Goal: Find contact information: Find contact information

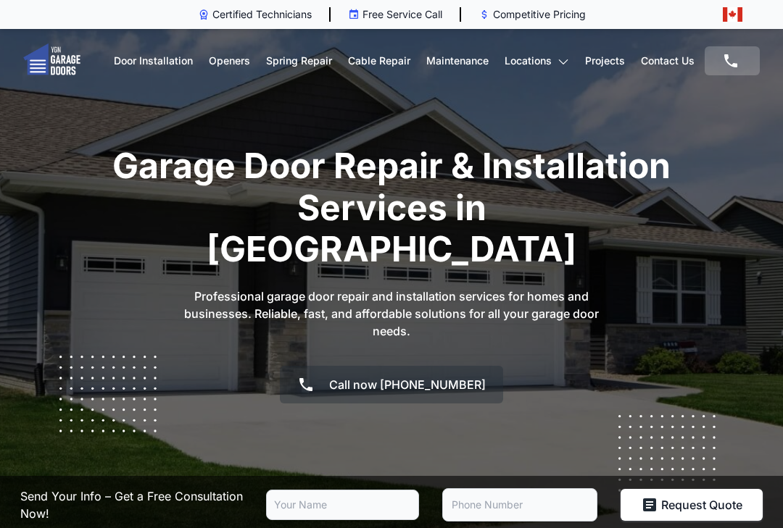
click at [468, 63] on link "Maintenance" at bounding box center [457, 60] width 62 height 49
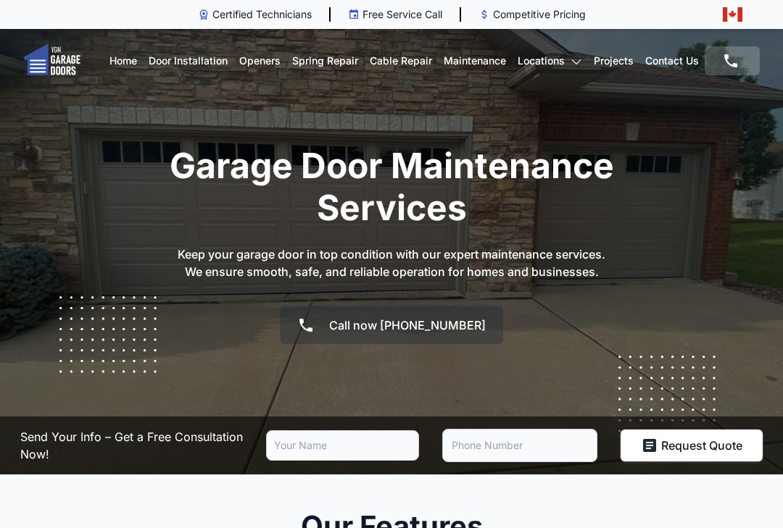
click at [617, 57] on link "Projects" at bounding box center [614, 60] width 40 height 49
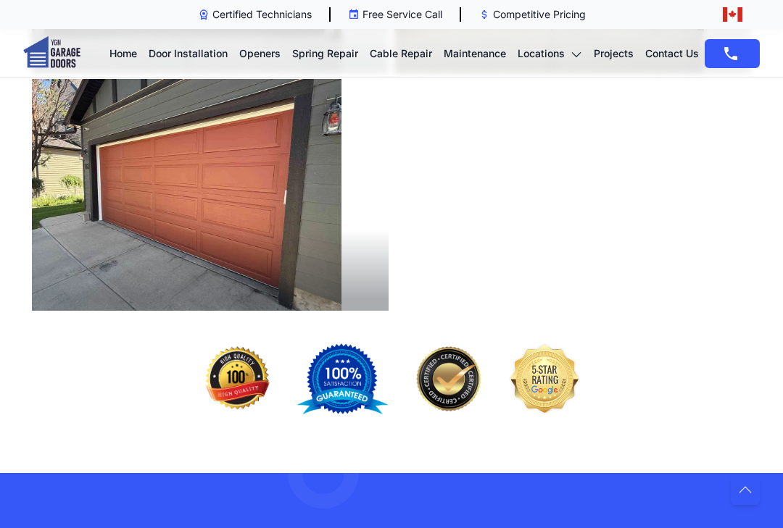
scroll to position [3092, 0]
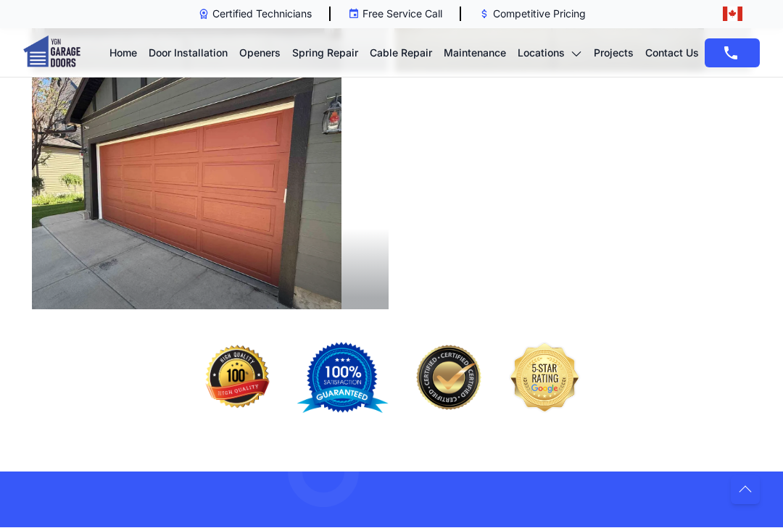
click at [246, 201] on img at bounding box center [187, 194] width 310 height 232
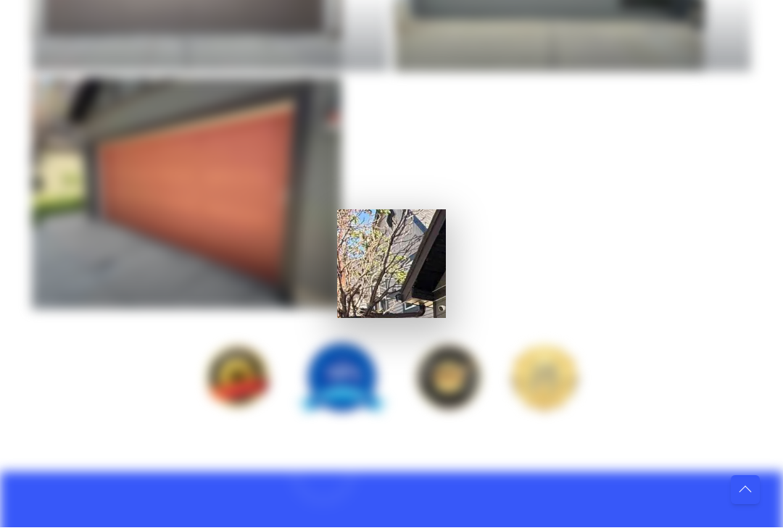
scroll to position [3093, 0]
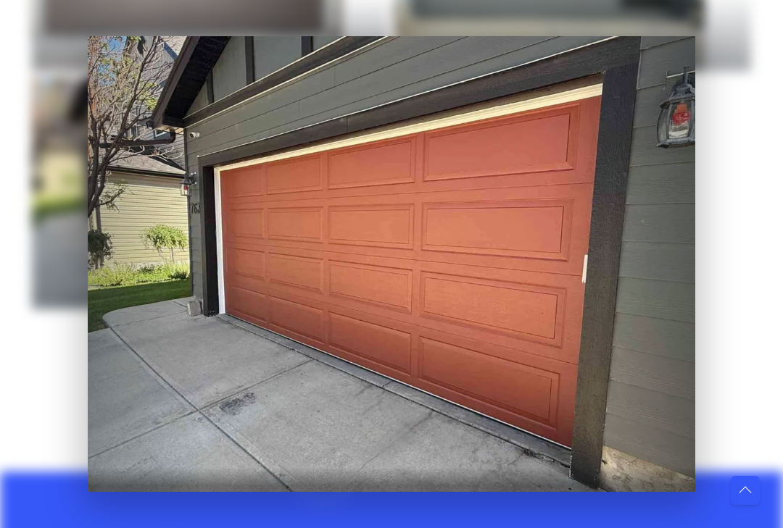
click at [714, 238] on div at bounding box center [391, 264] width 783 height 528
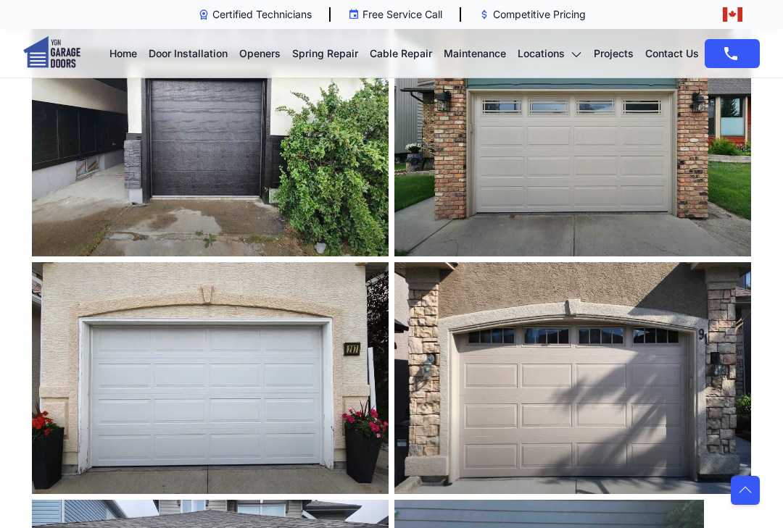
scroll to position [768, 0]
click at [273, 399] on img at bounding box center [210, 379] width 357 height 232
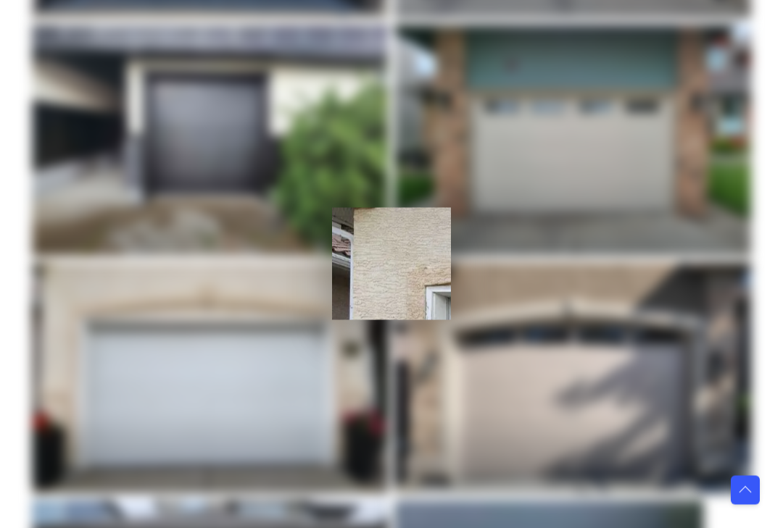
scroll to position [768, 0]
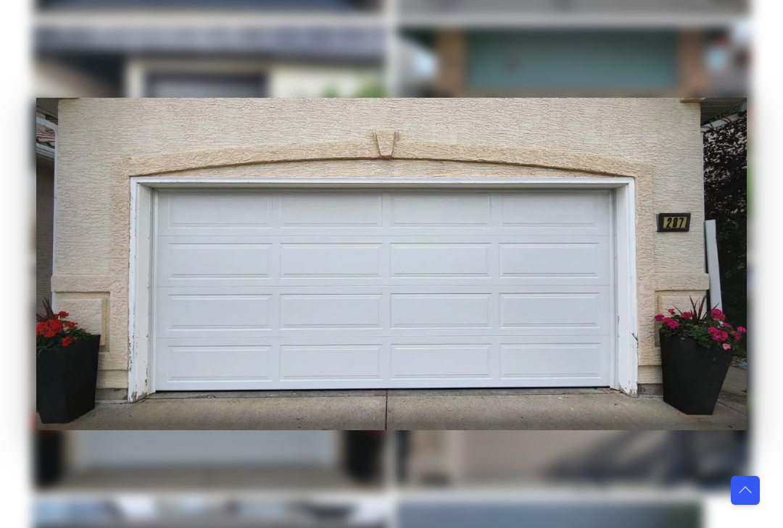
click at [560, 318] on div at bounding box center [391, 264] width 710 height 332
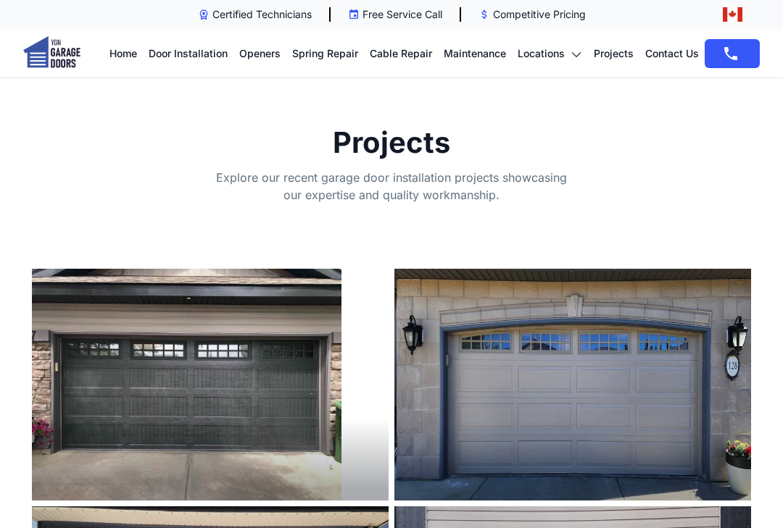
scroll to position [0, 0]
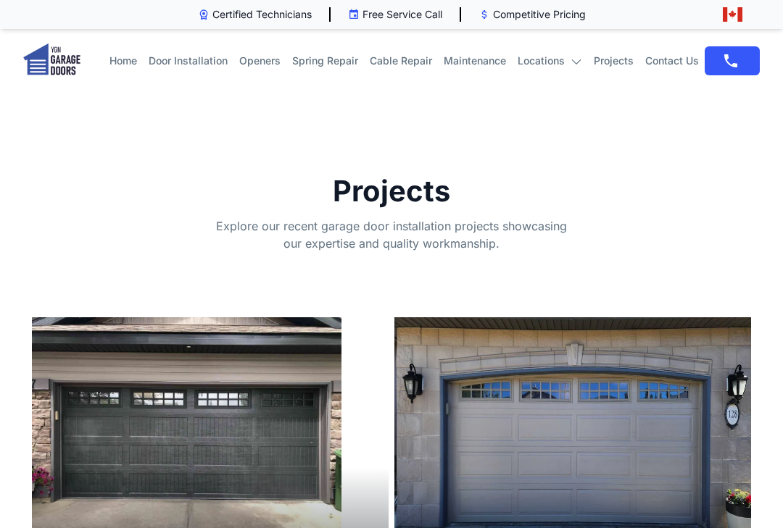
click at [682, 62] on link "Contact Us" at bounding box center [672, 60] width 54 height 49
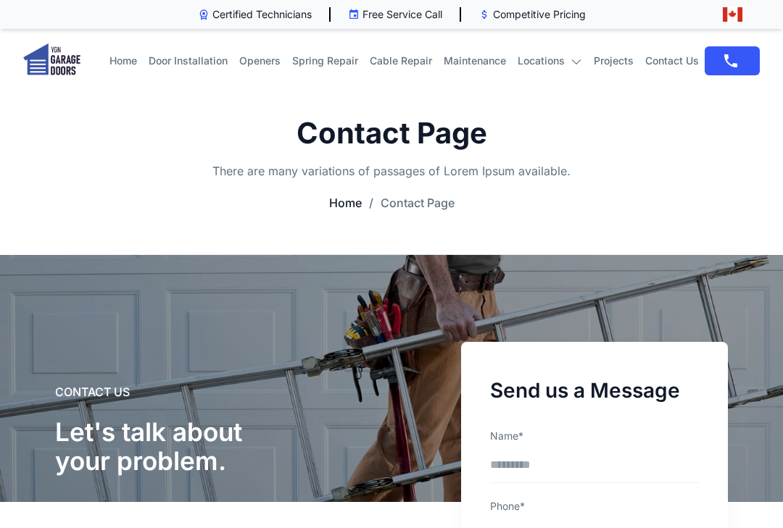
click at [734, 59] on icon at bounding box center [730, 60] width 17 height 17
click at [729, 73] on link "Call now [PHONE_NUMBER]" at bounding box center [732, 60] width 55 height 29
